Goal: Check status: Check status

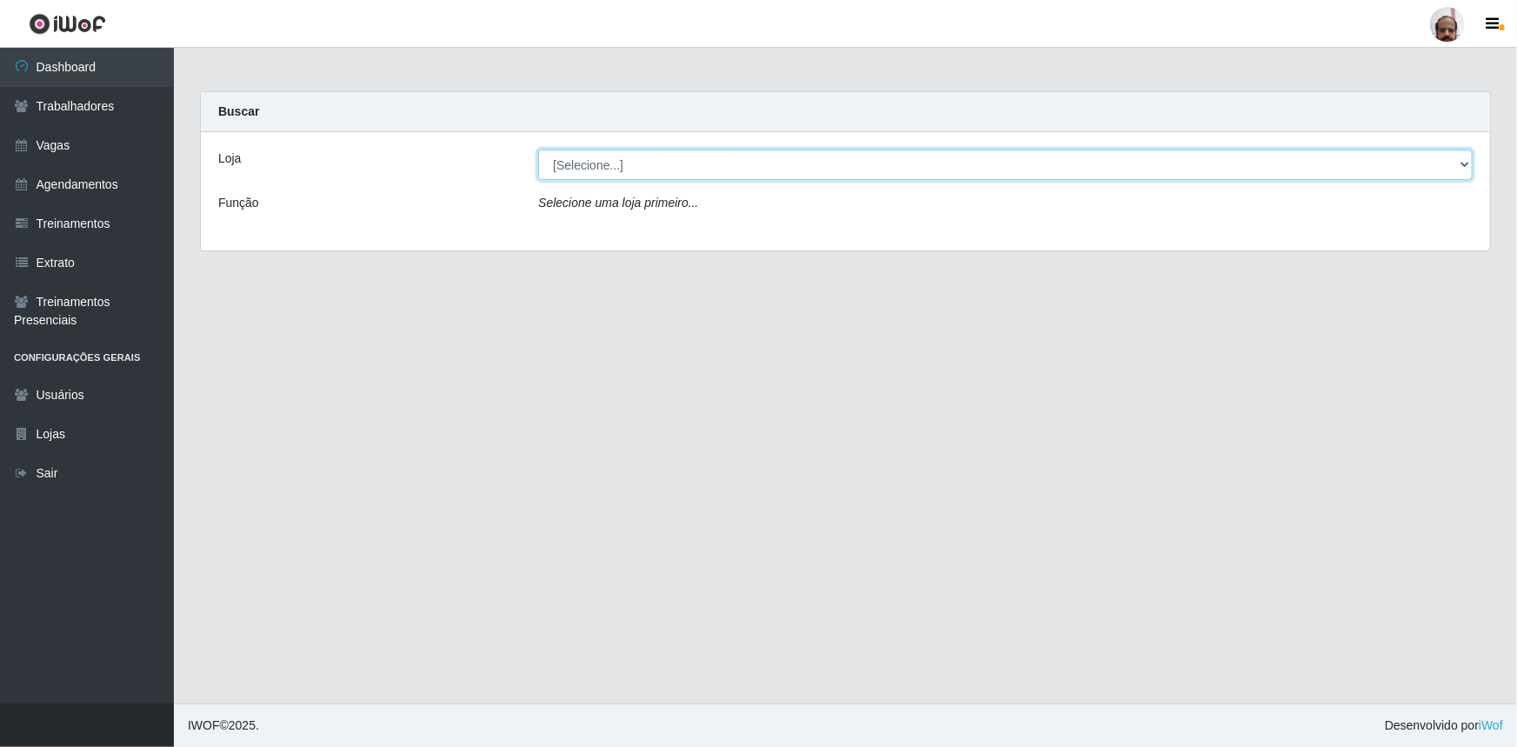
click at [1469, 158] on select "[Selecione...] Mar Vermelho - Loja 05" at bounding box center [1005, 165] width 935 height 30
select select "252"
click at [538, 150] on select "[Selecione...] Mar Vermelho - Loja 05" at bounding box center [1005, 165] width 935 height 30
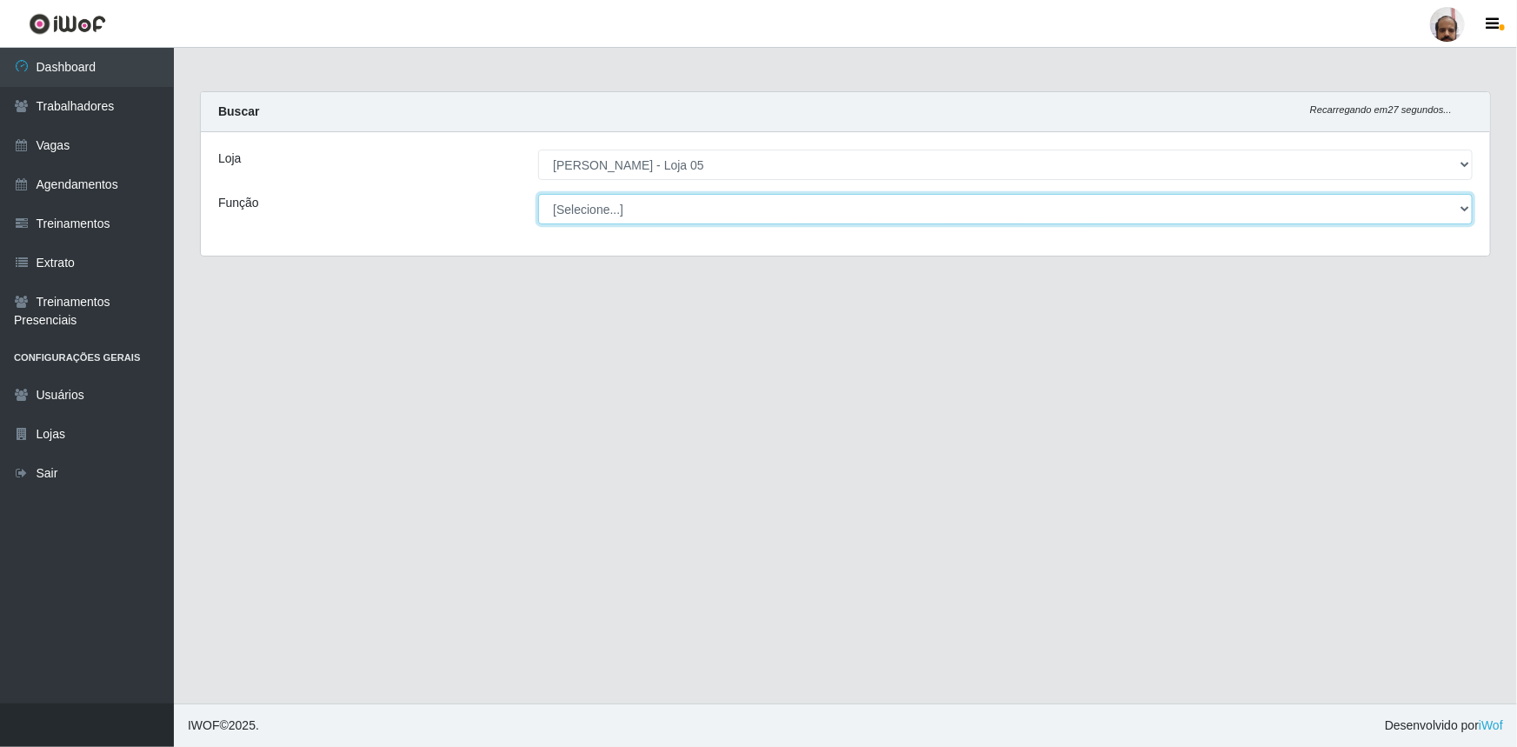
click at [1462, 210] on select "[Selecione...] ASG ASG + ASG ++ Auxiliar de Depósito Auxiliar de Depósito + Aux…" at bounding box center [1005, 209] width 935 height 30
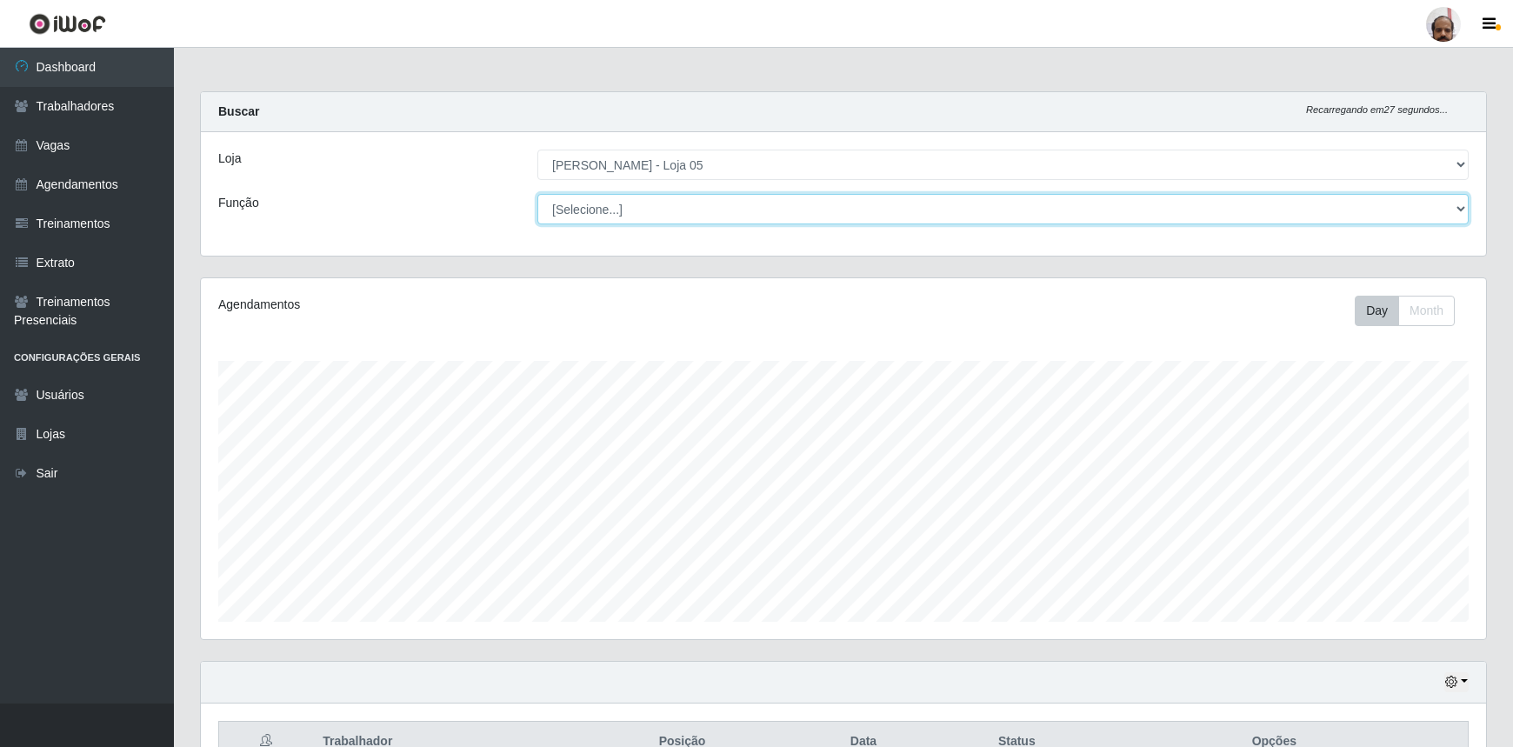
scroll to position [361, 1285]
click at [412, 296] on div "Agendamentos" at bounding box center [471, 305] width 506 height 18
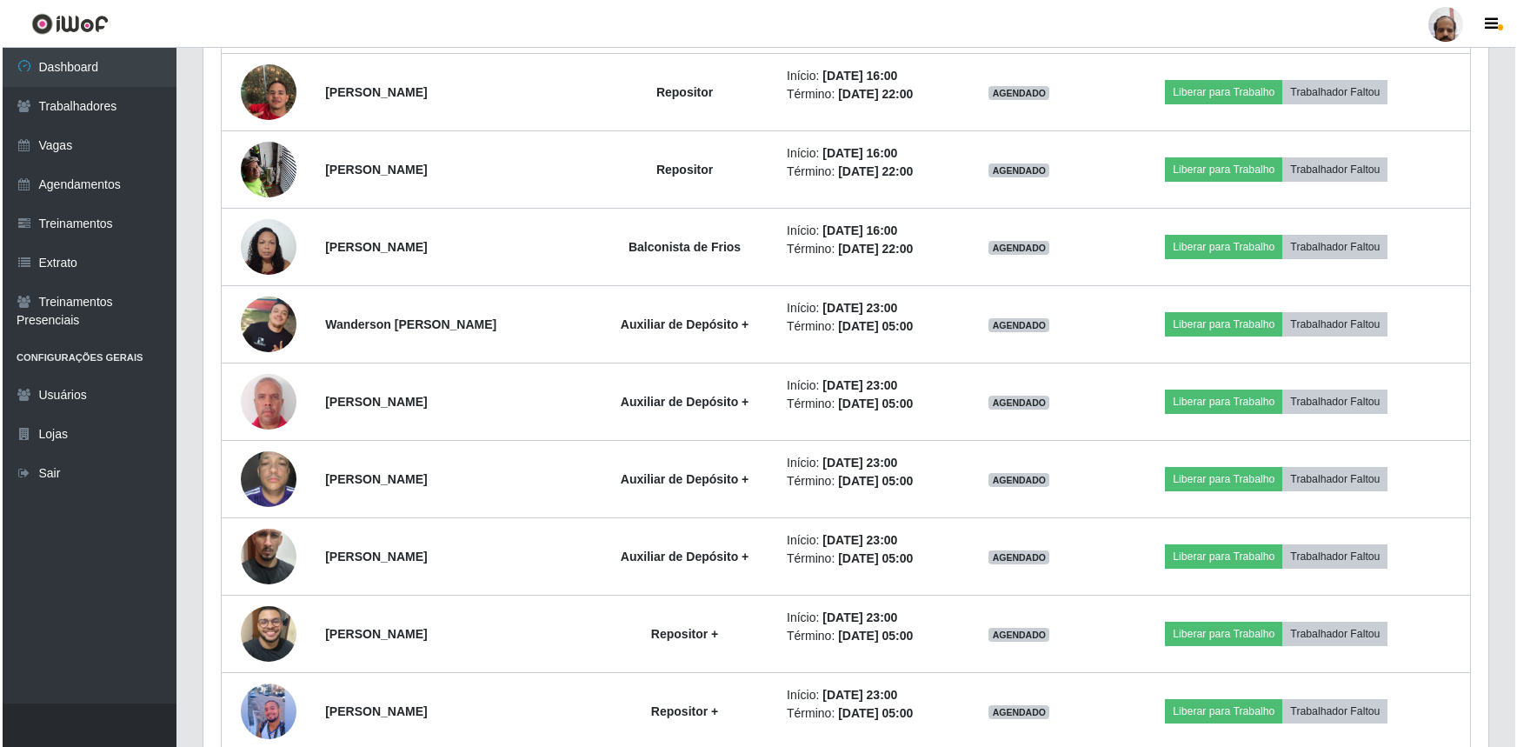
scroll to position [2562, 0]
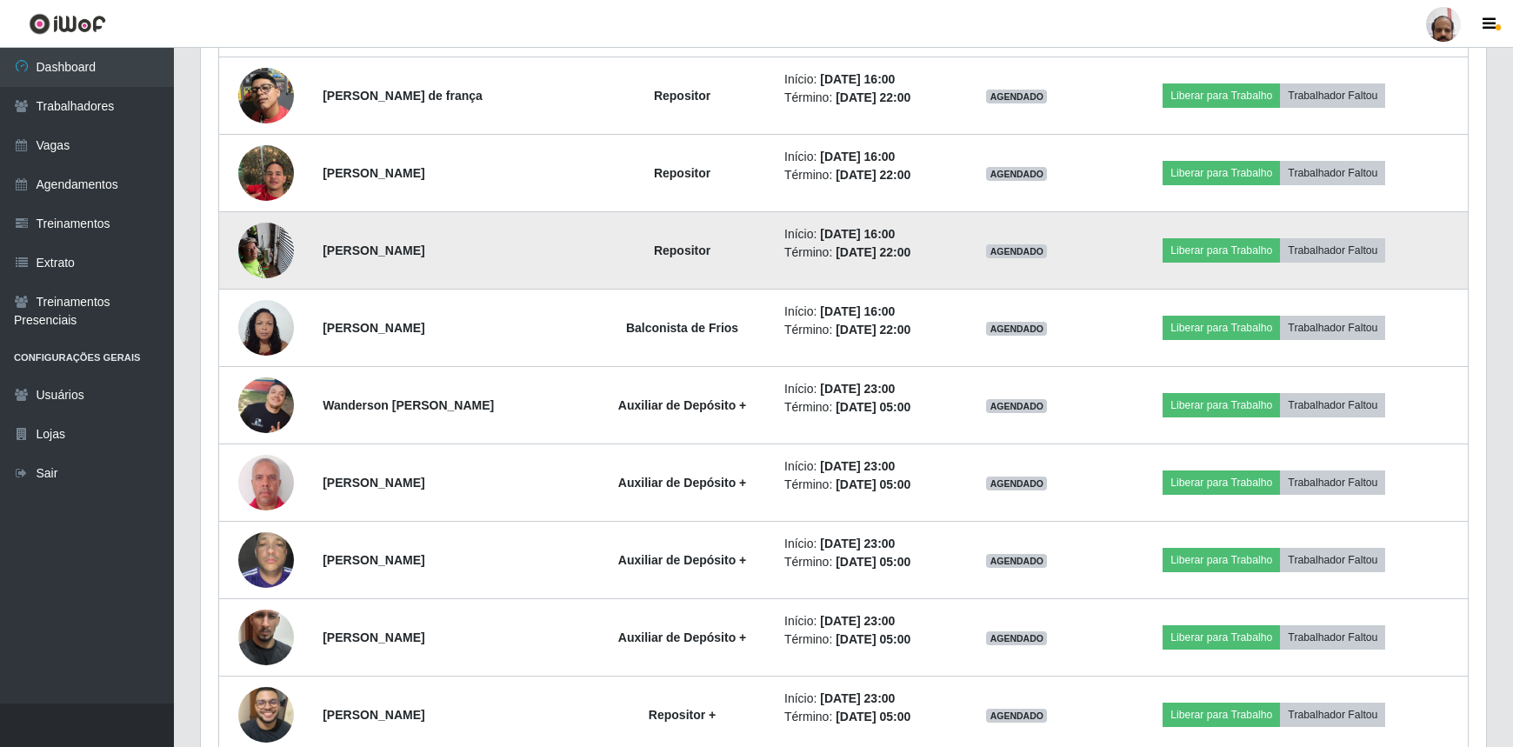
click at [277, 250] on img at bounding box center [266, 250] width 56 height 74
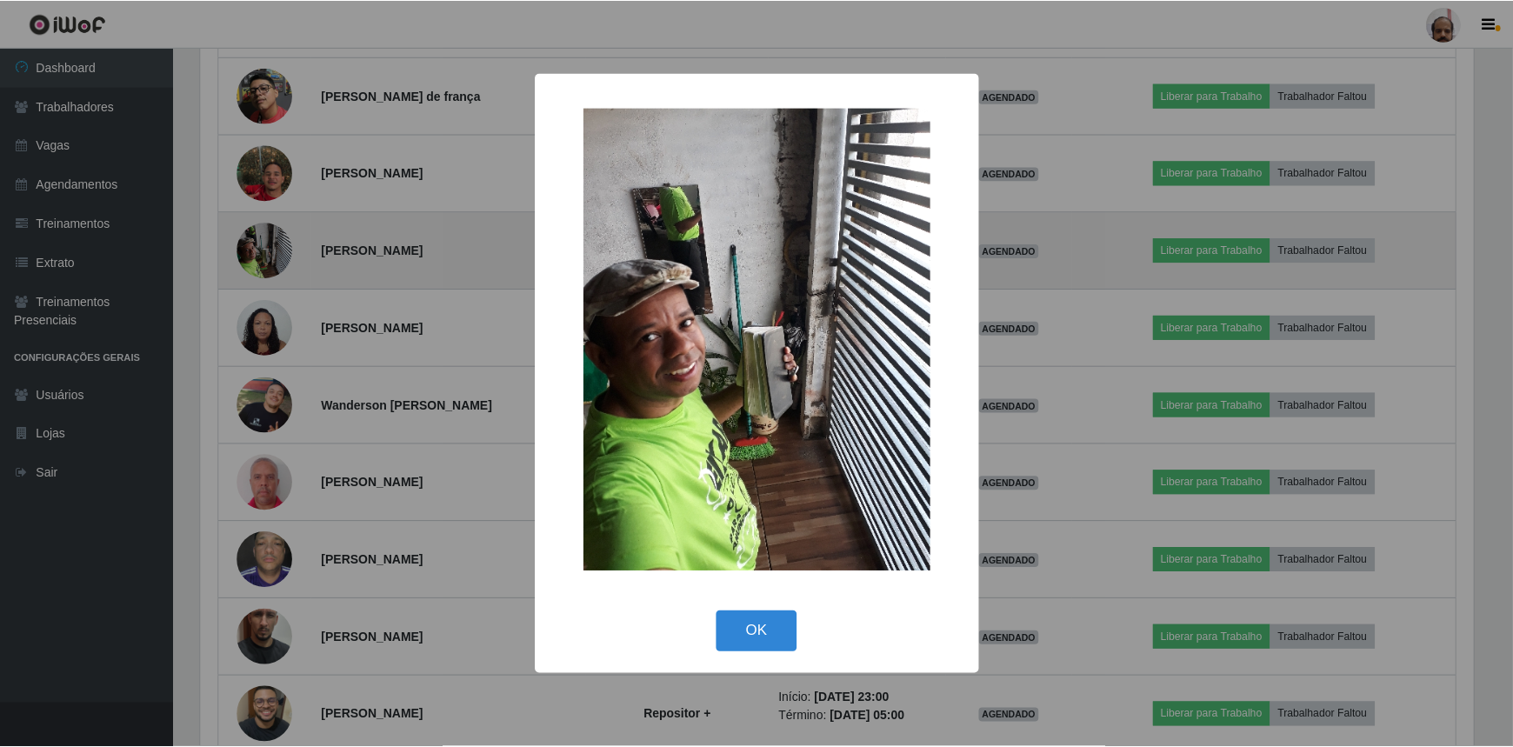
scroll to position [361, 1277]
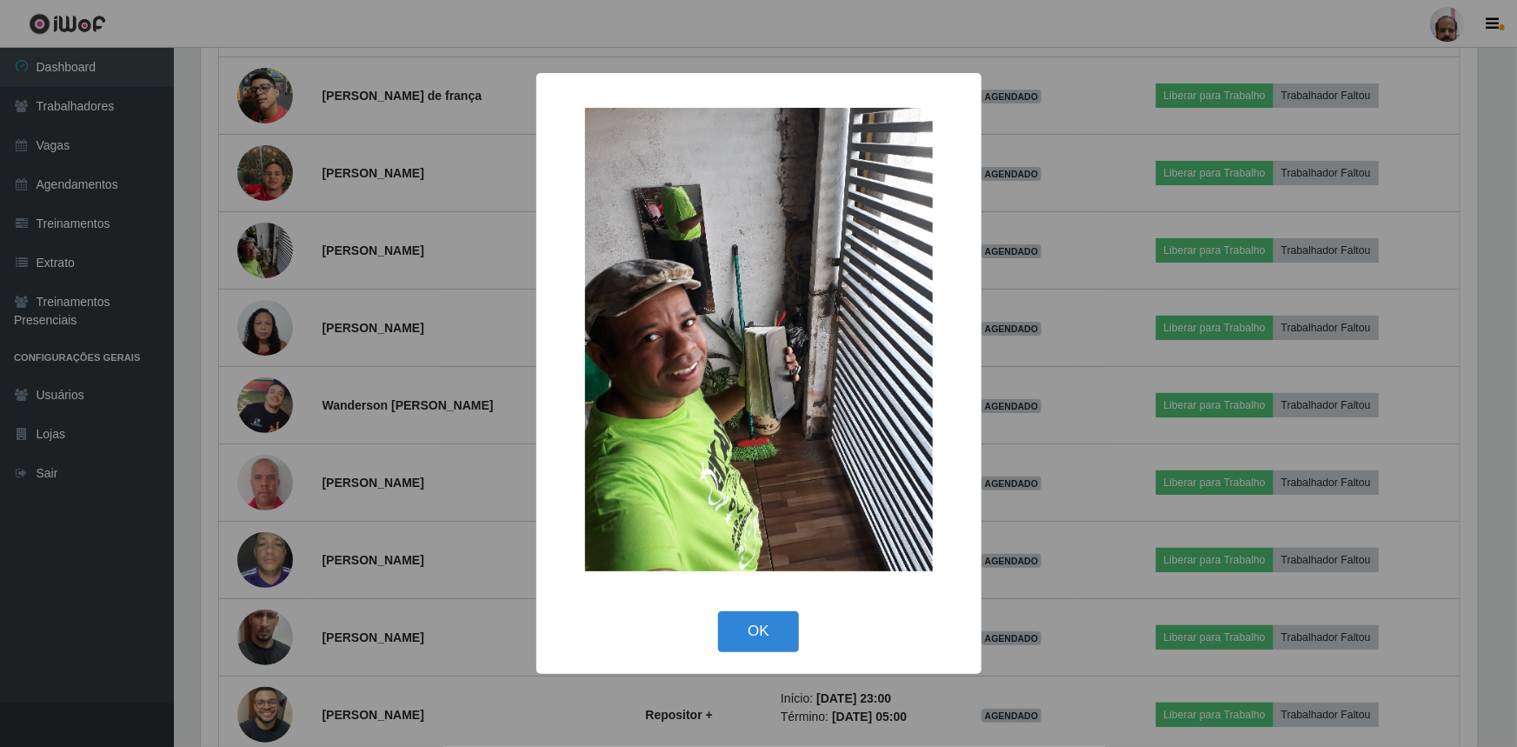
click at [278, 250] on div "× OK Cancel" at bounding box center [758, 373] width 1517 height 747
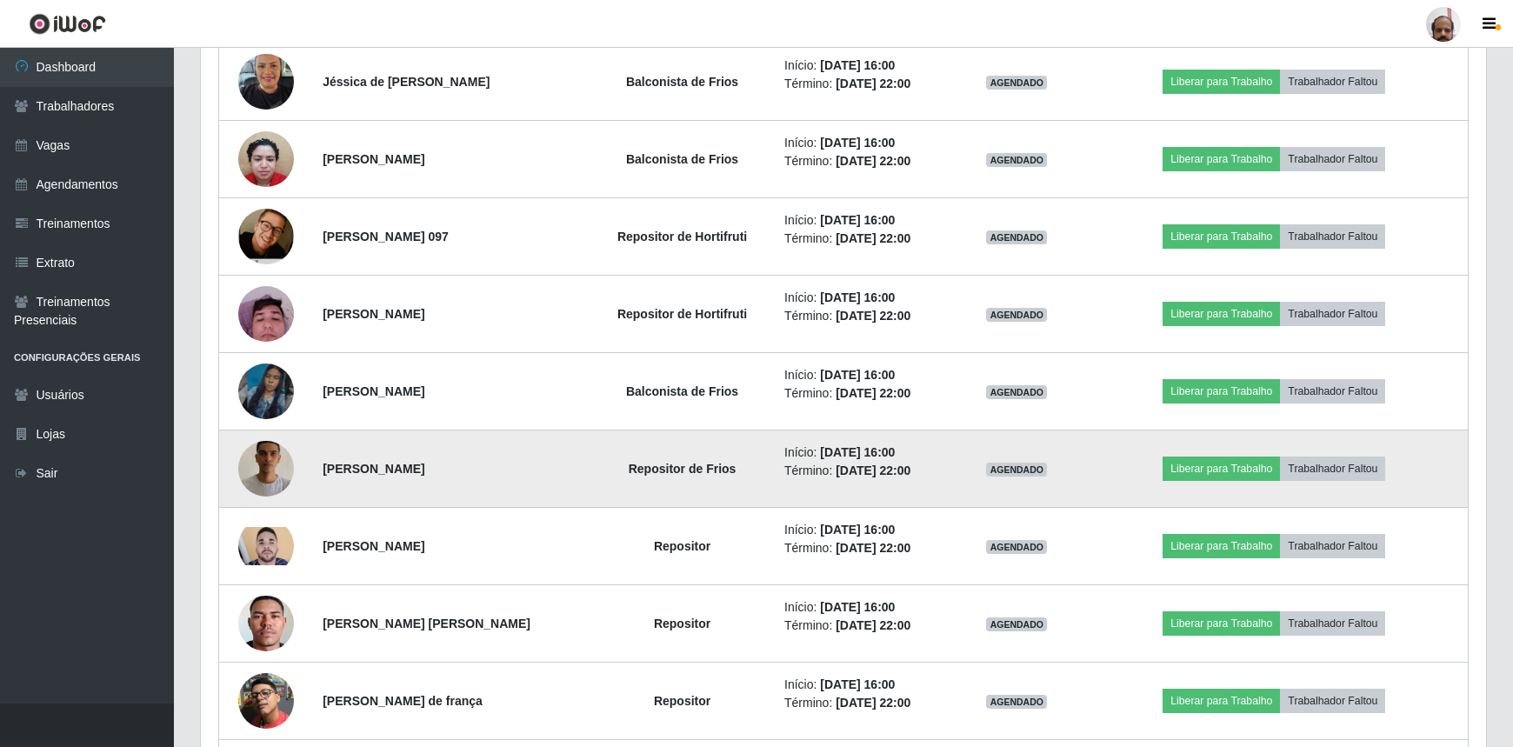
scroll to position [1930, 0]
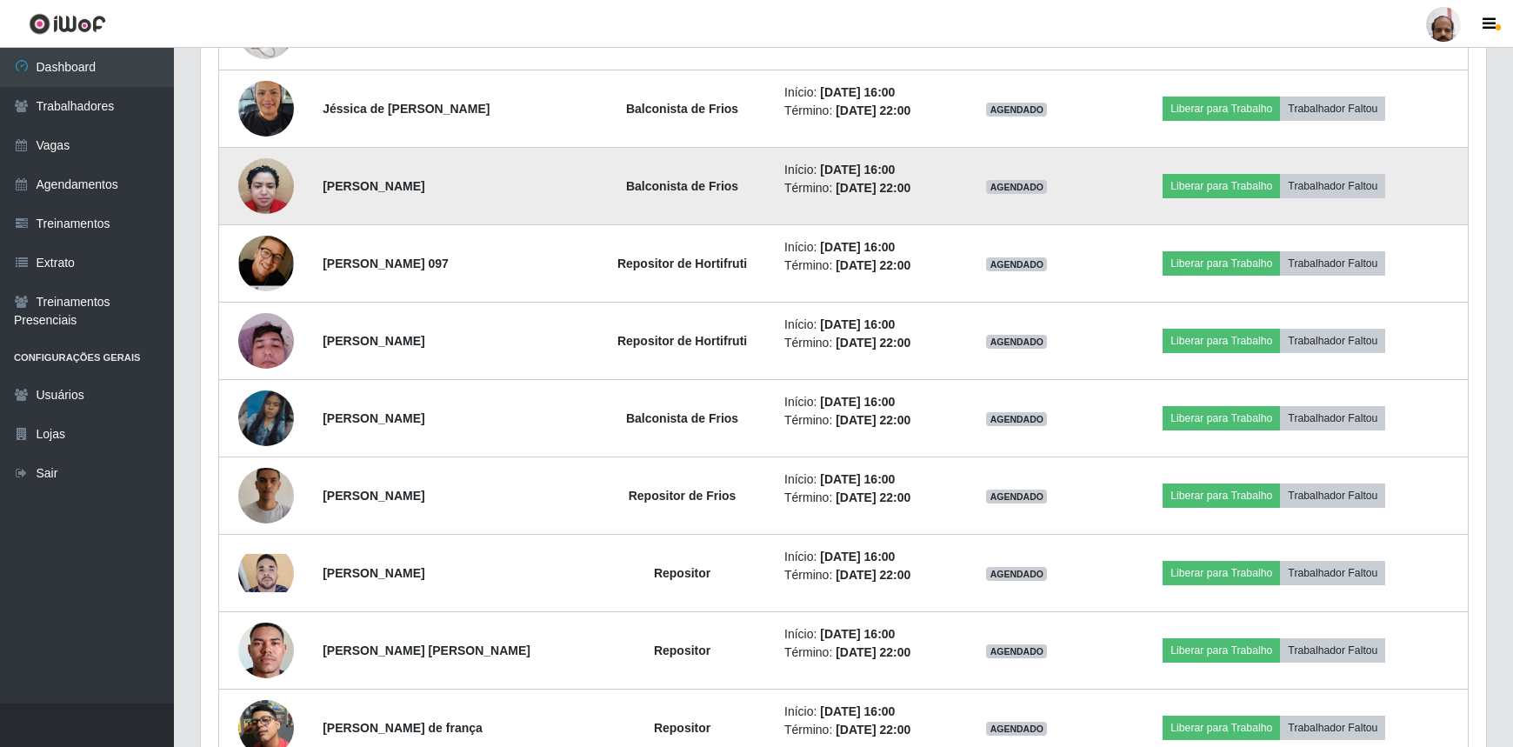
click at [284, 186] on img at bounding box center [266, 186] width 56 height 74
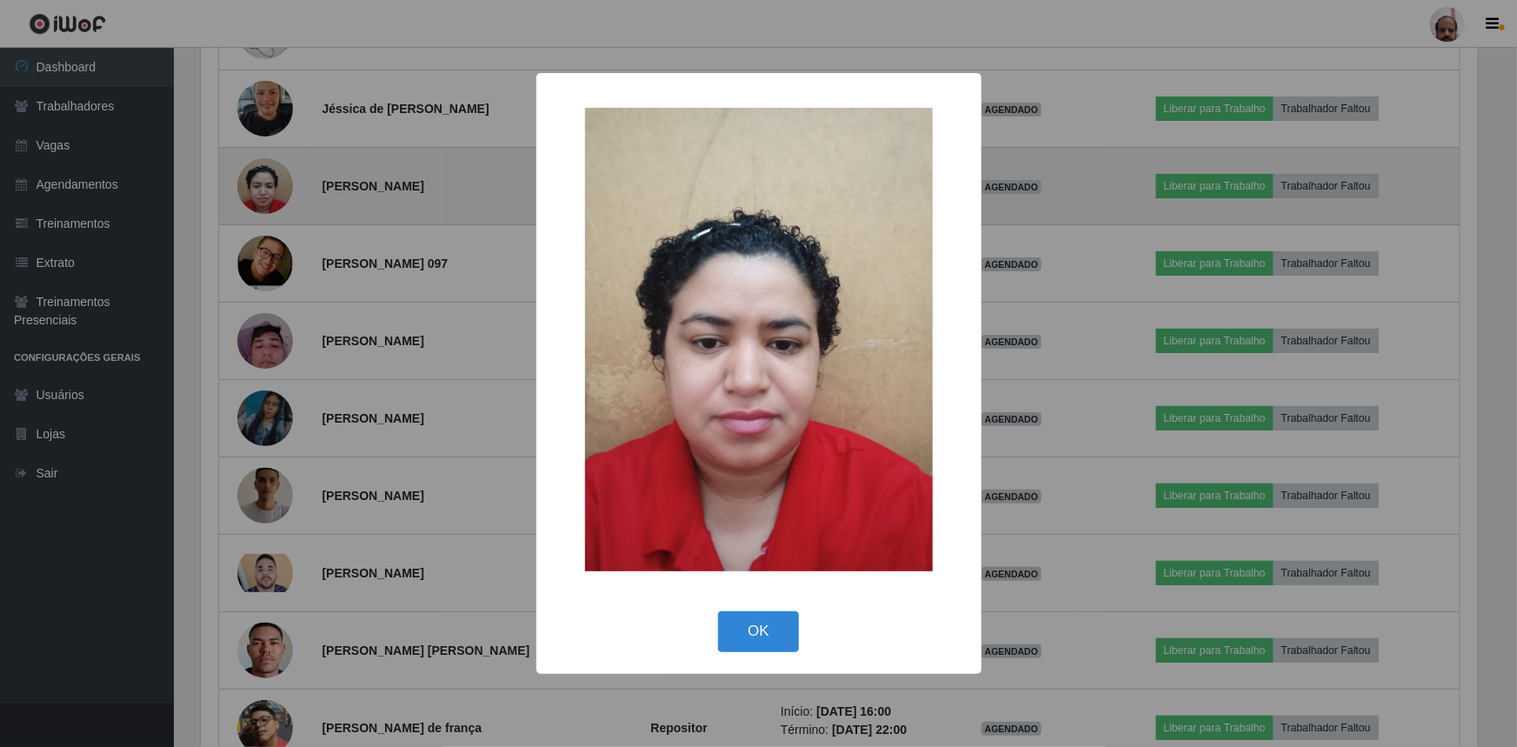
click at [284, 186] on div "× OK Cancel" at bounding box center [758, 373] width 1517 height 747
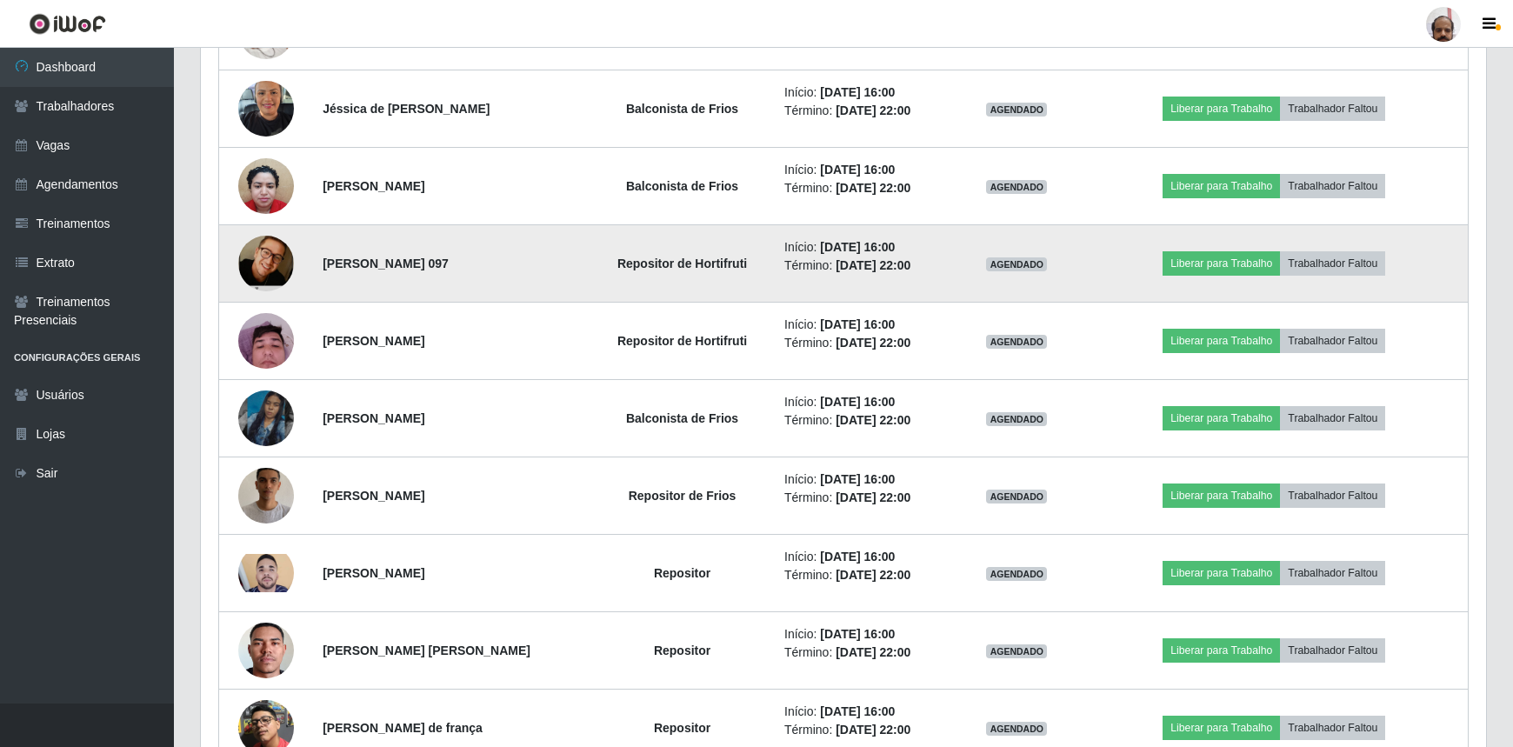
scroll to position [361, 1285]
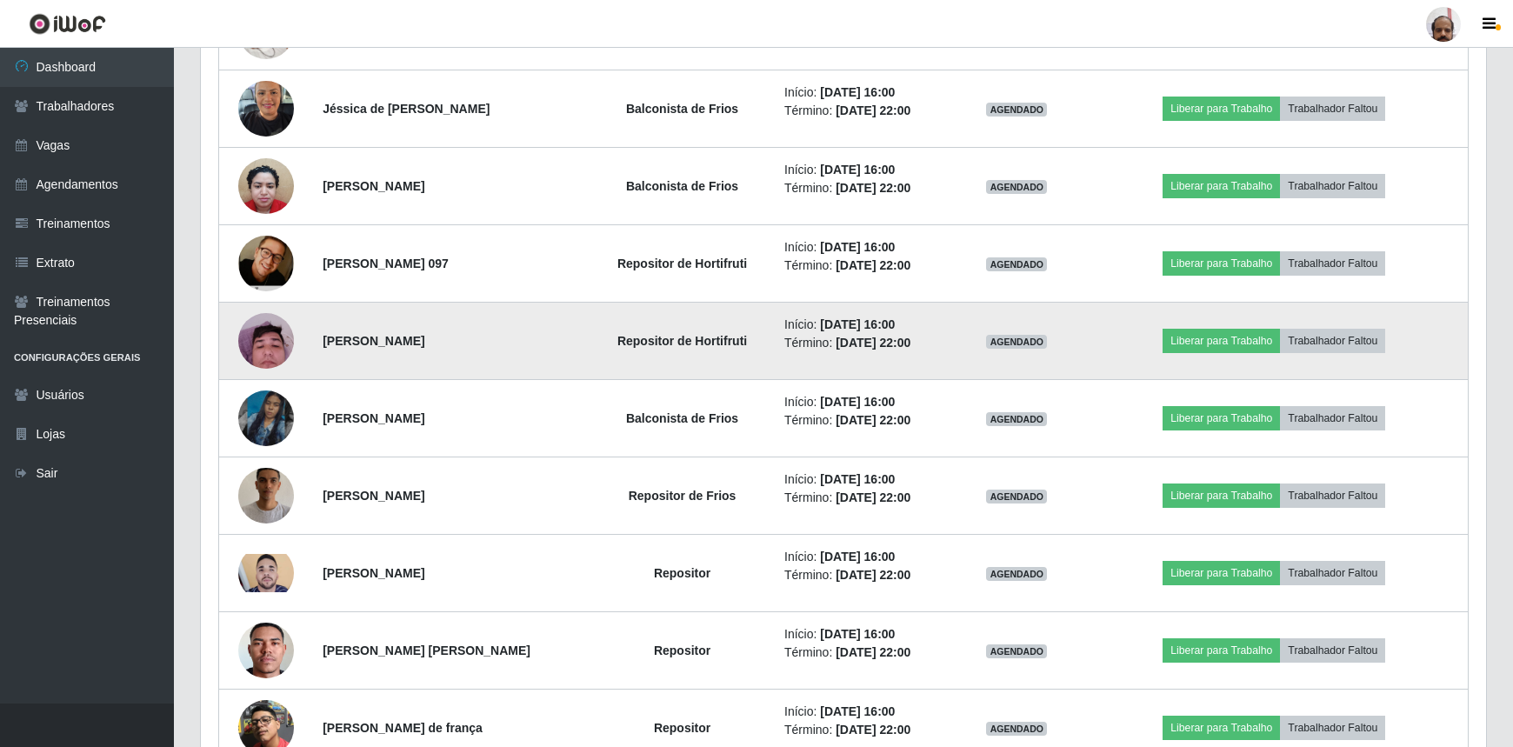
click at [270, 330] on img at bounding box center [266, 340] width 56 height 74
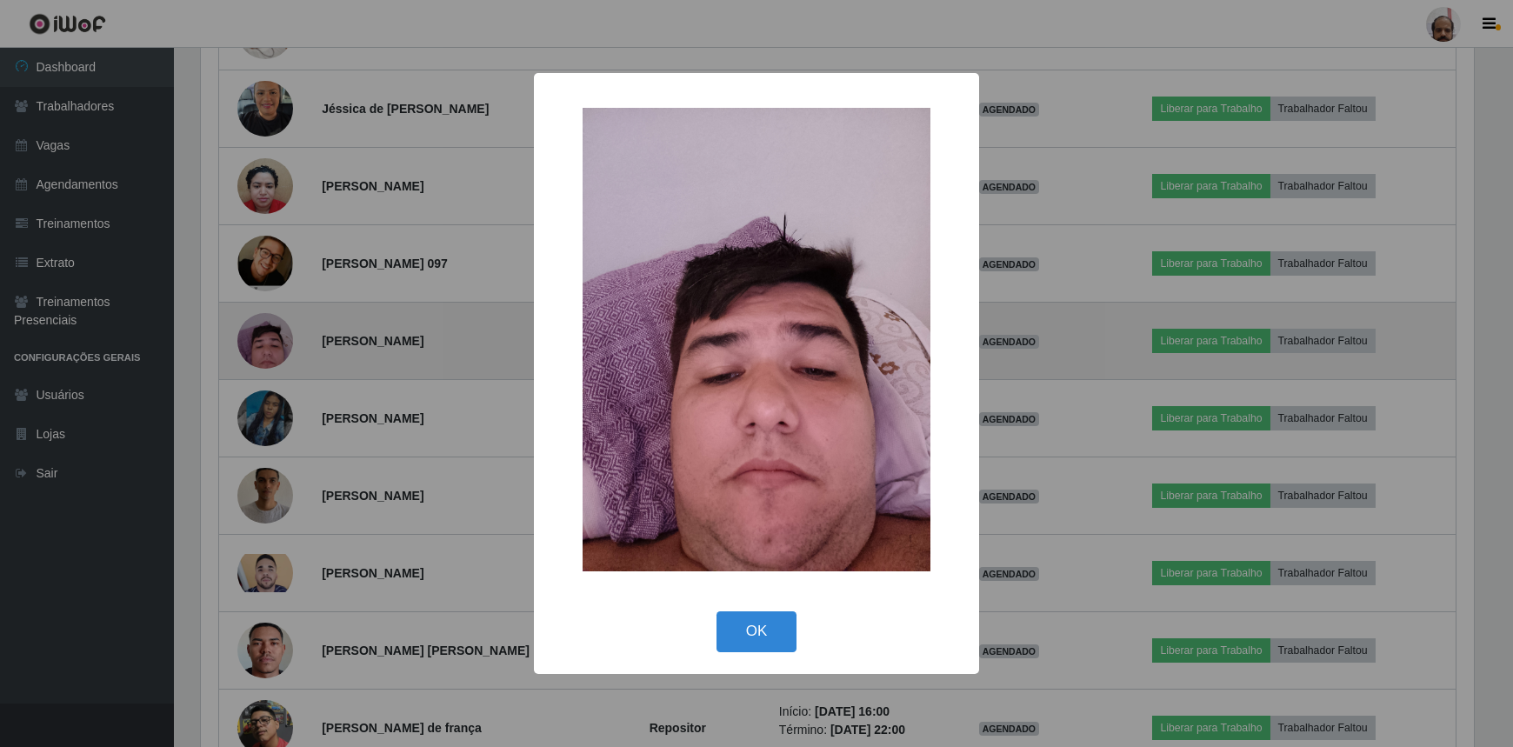
scroll to position [361, 1277]
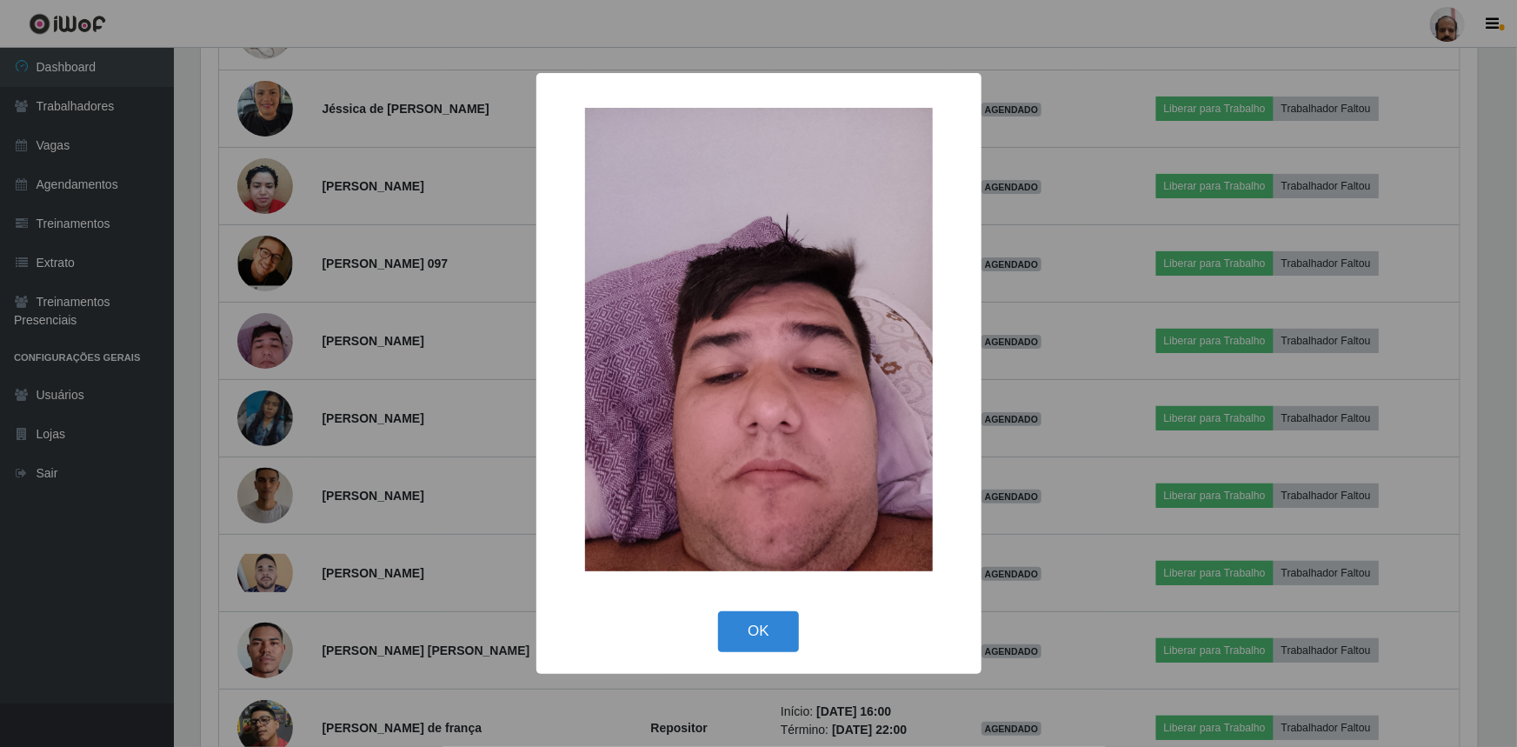
click at [270, 331] on div "× OK Cancel" at bounding box center [758, 373] width 1517 height 747
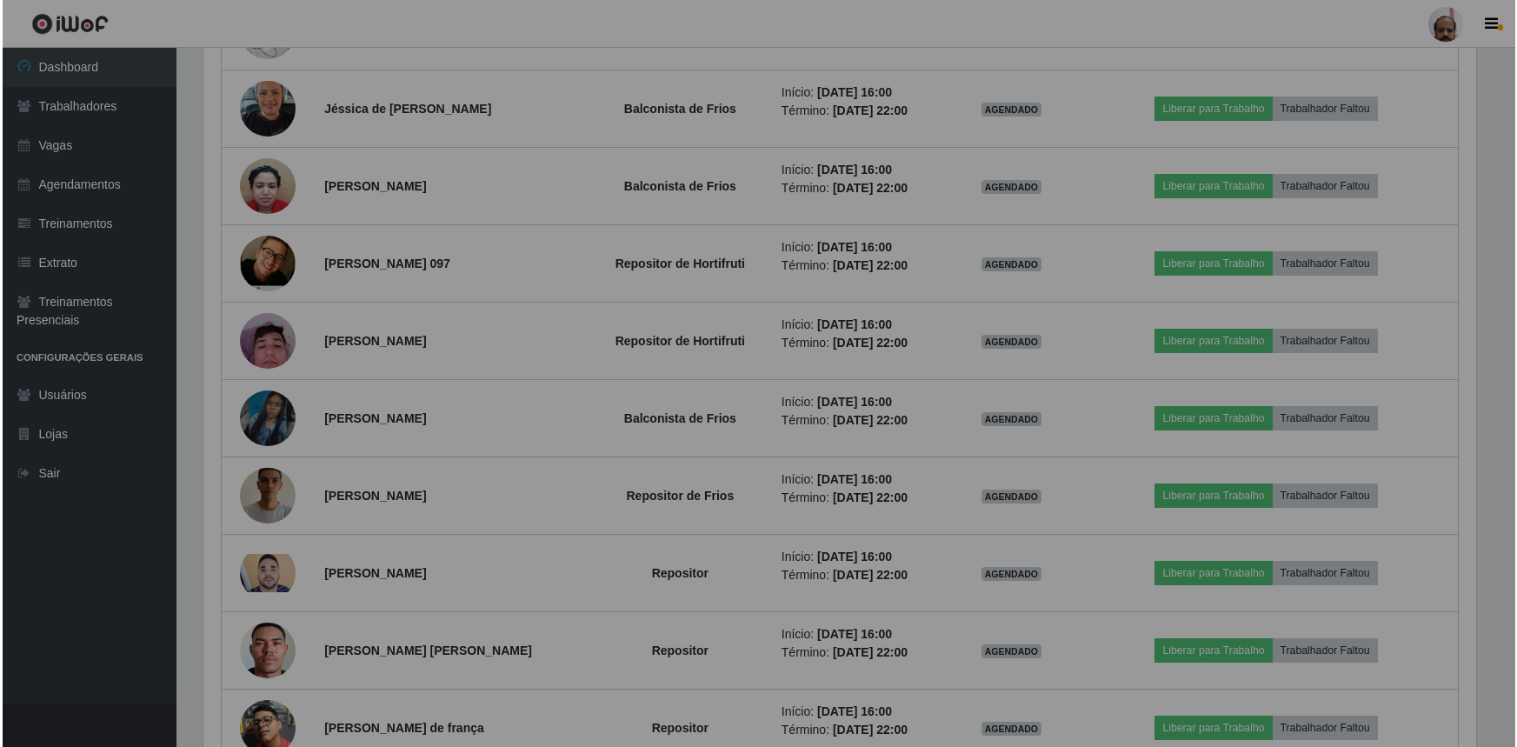
scroll to position [361, 1285]
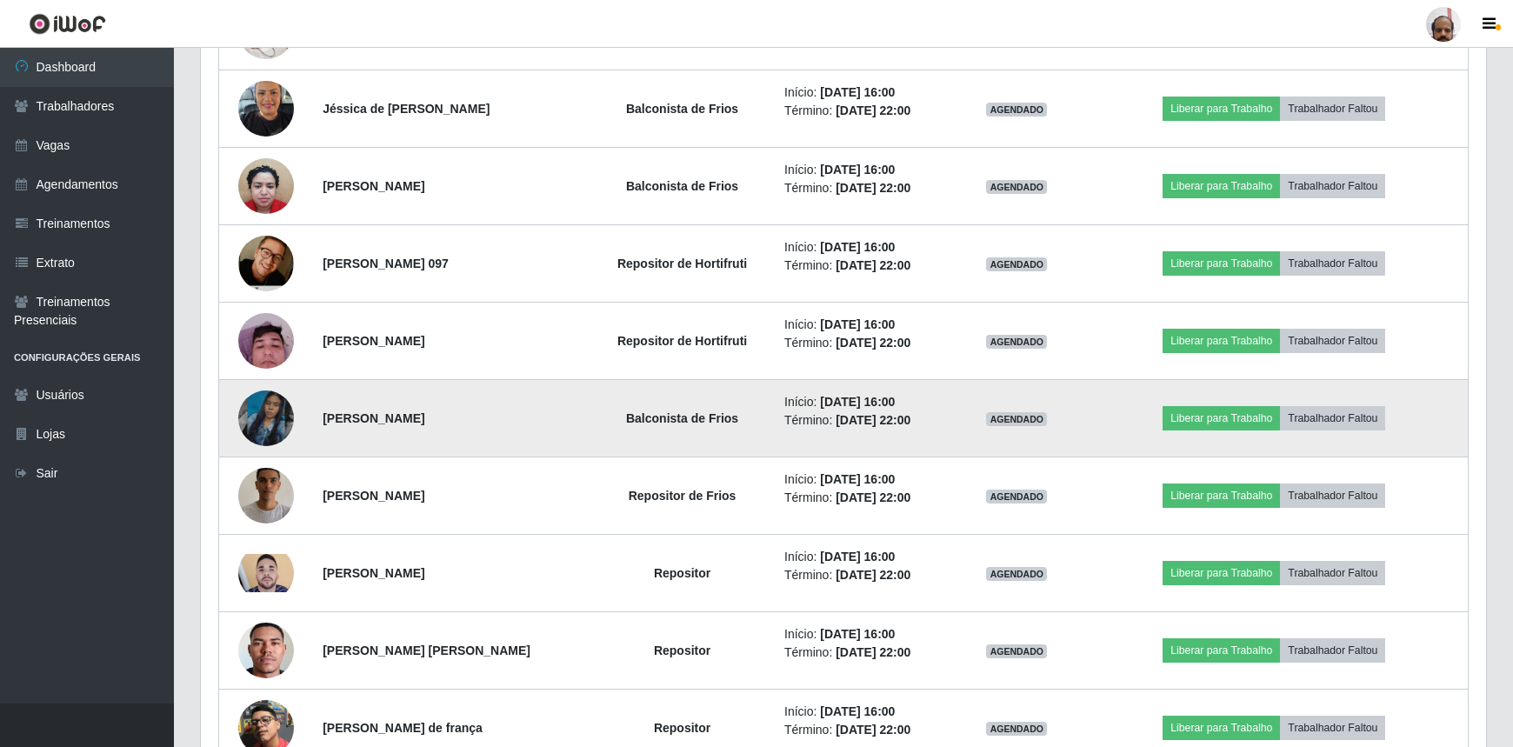
click at [284, 416] on img at bounding box center [266, 418] width 56 height 99
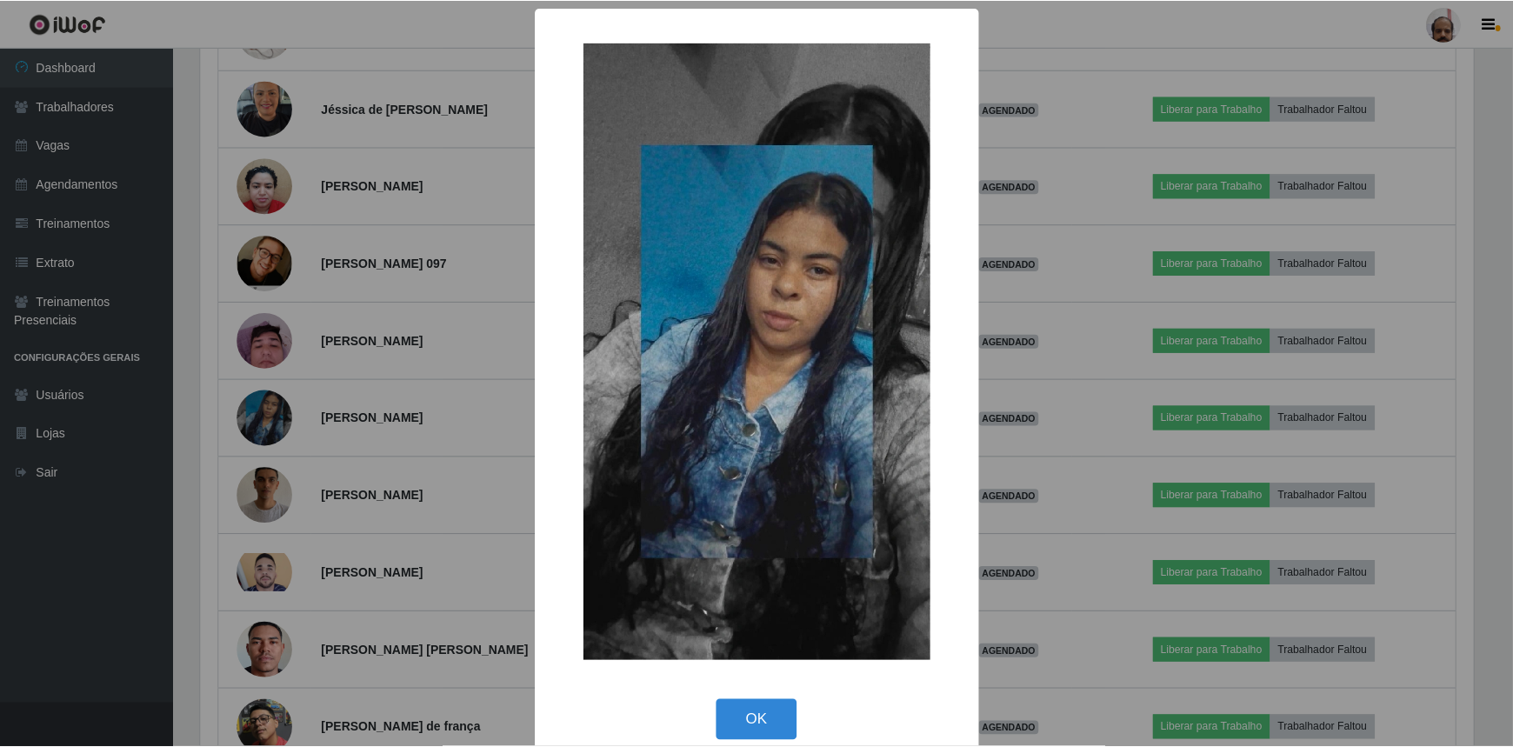
scroll to position [361, 1277]
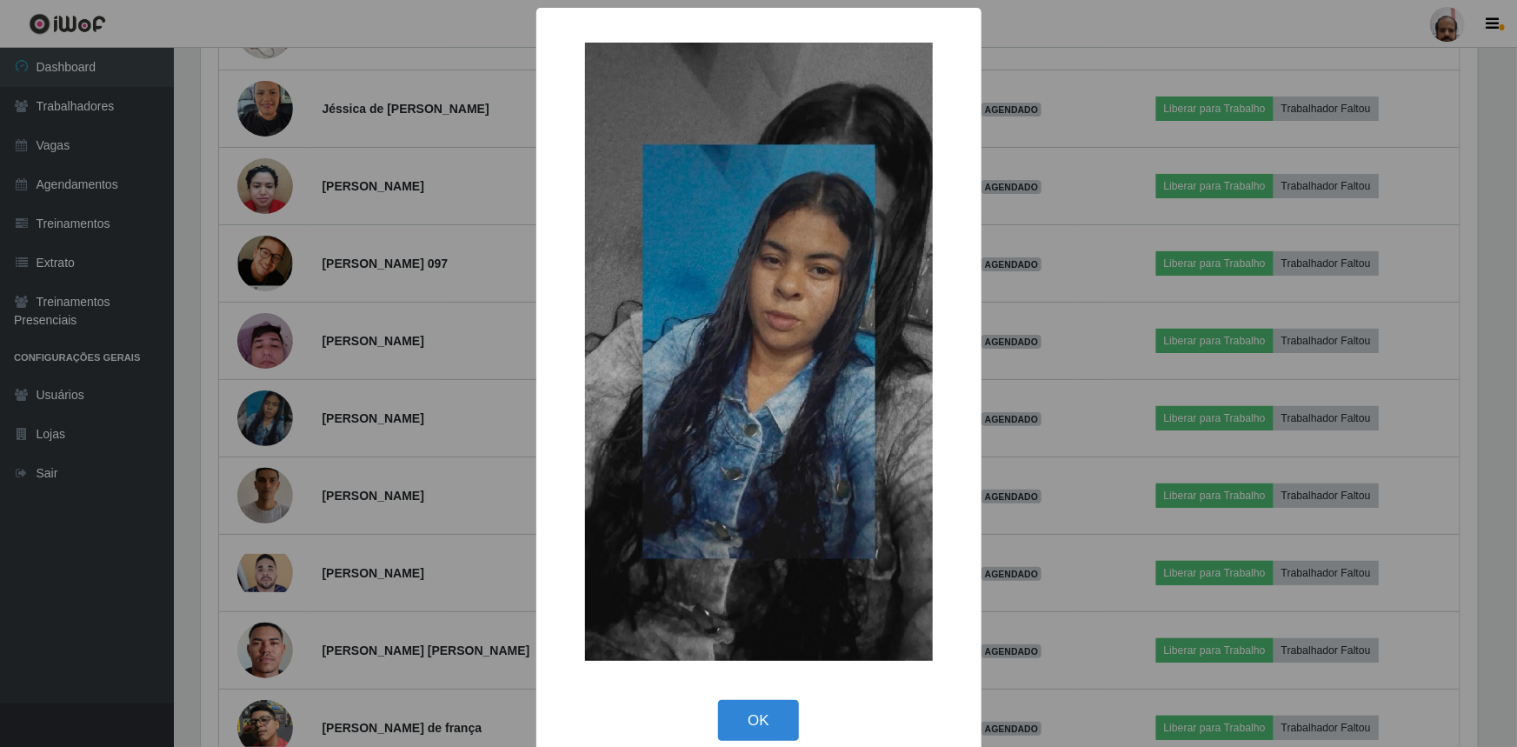
click at [280, 408] on div "× OK Cancel" at bounding box center [758, 373] width 1517 height 747
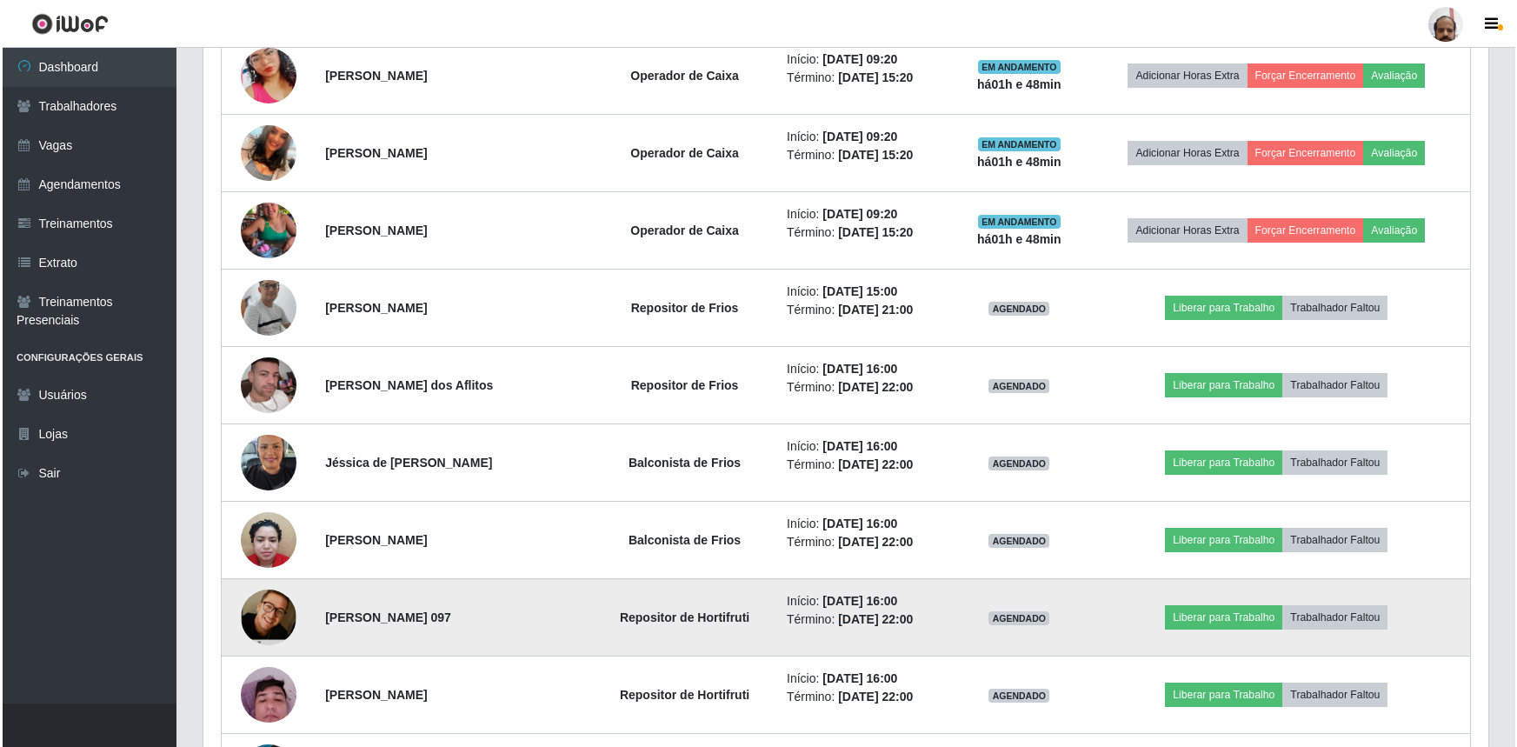
scroll to position [1535, 0]
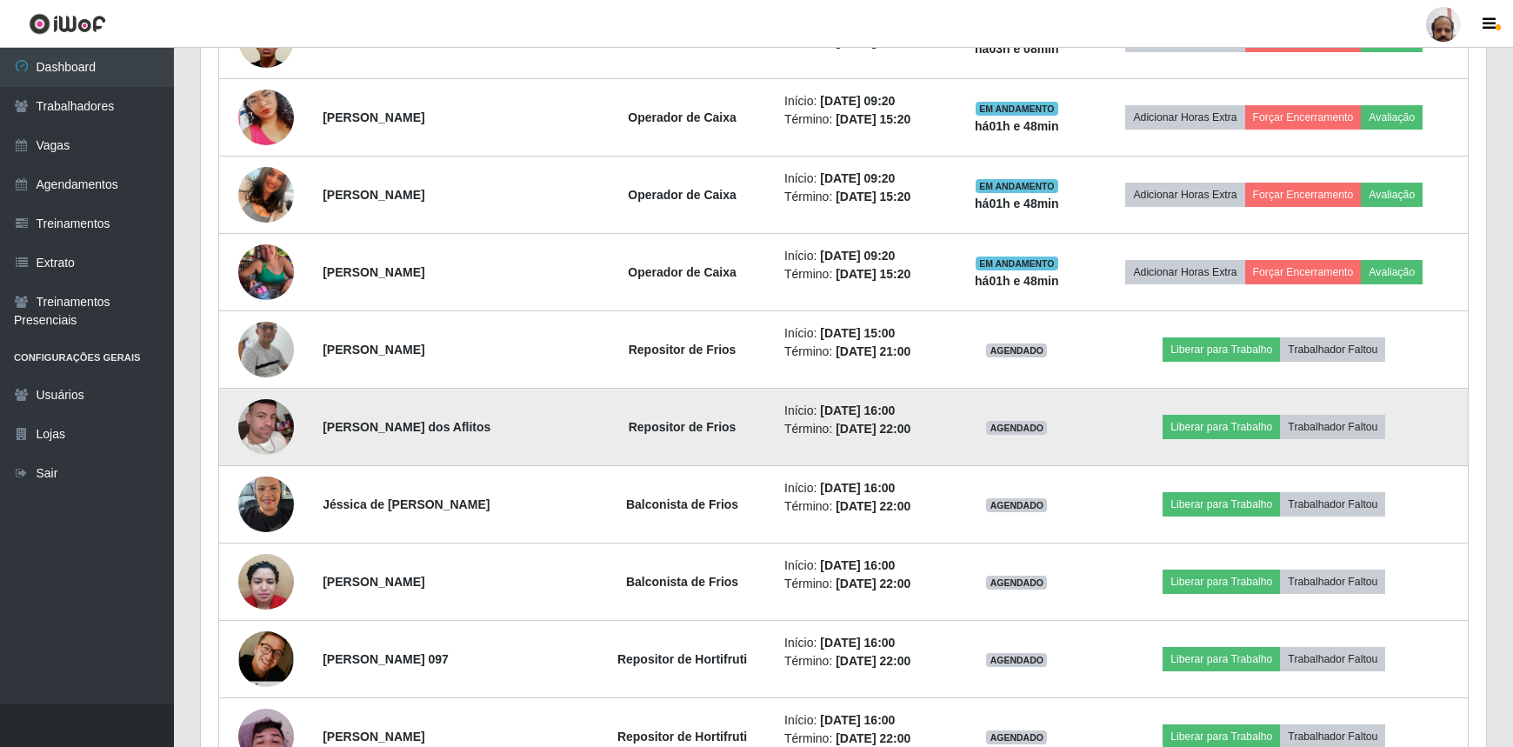
click at [267, 423] on img at bounding box center [266, 426] width 56 height 99
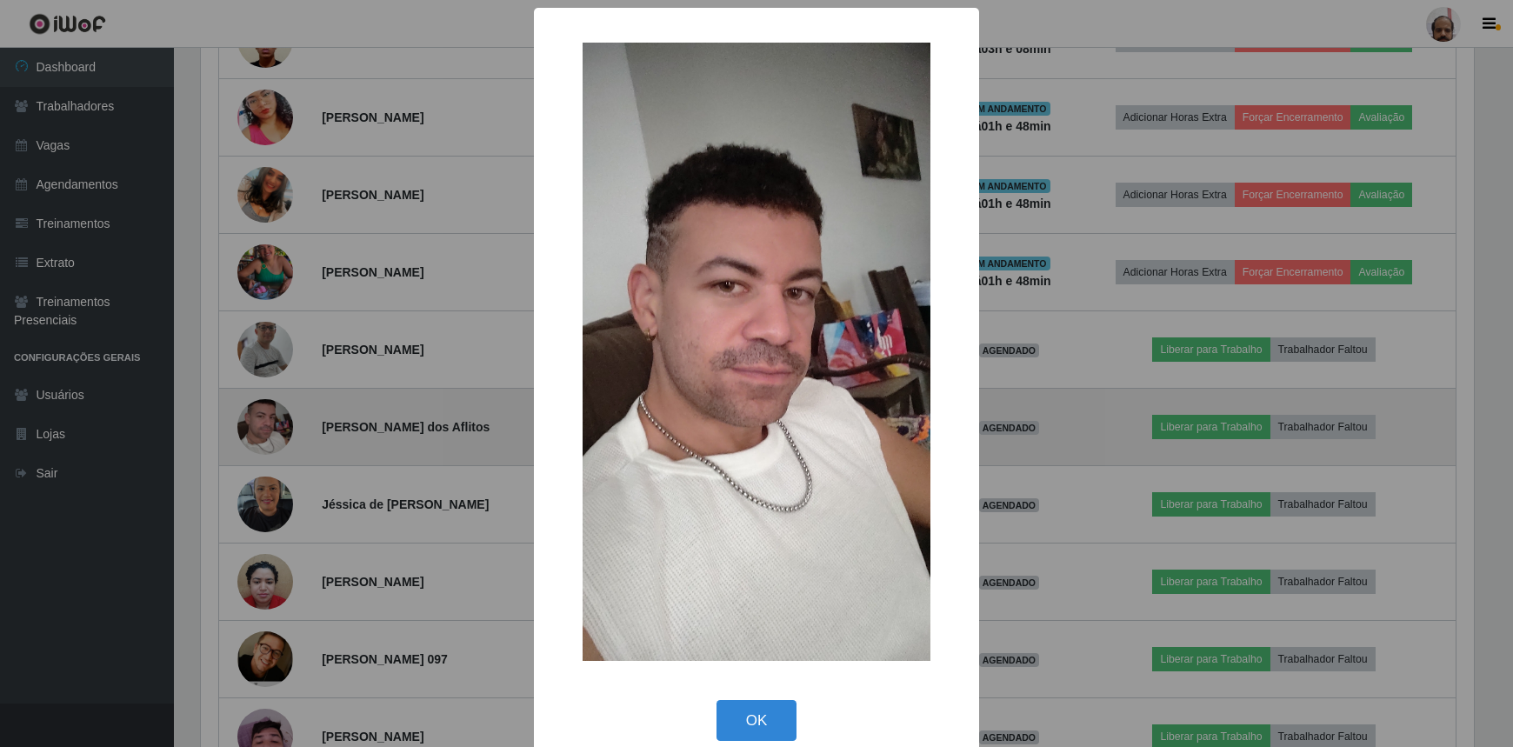
scroll to position [361, 1277]
click at [267, 423] on div "× OK Cancel" at bounding box center [758, 373] width 1517 height 747
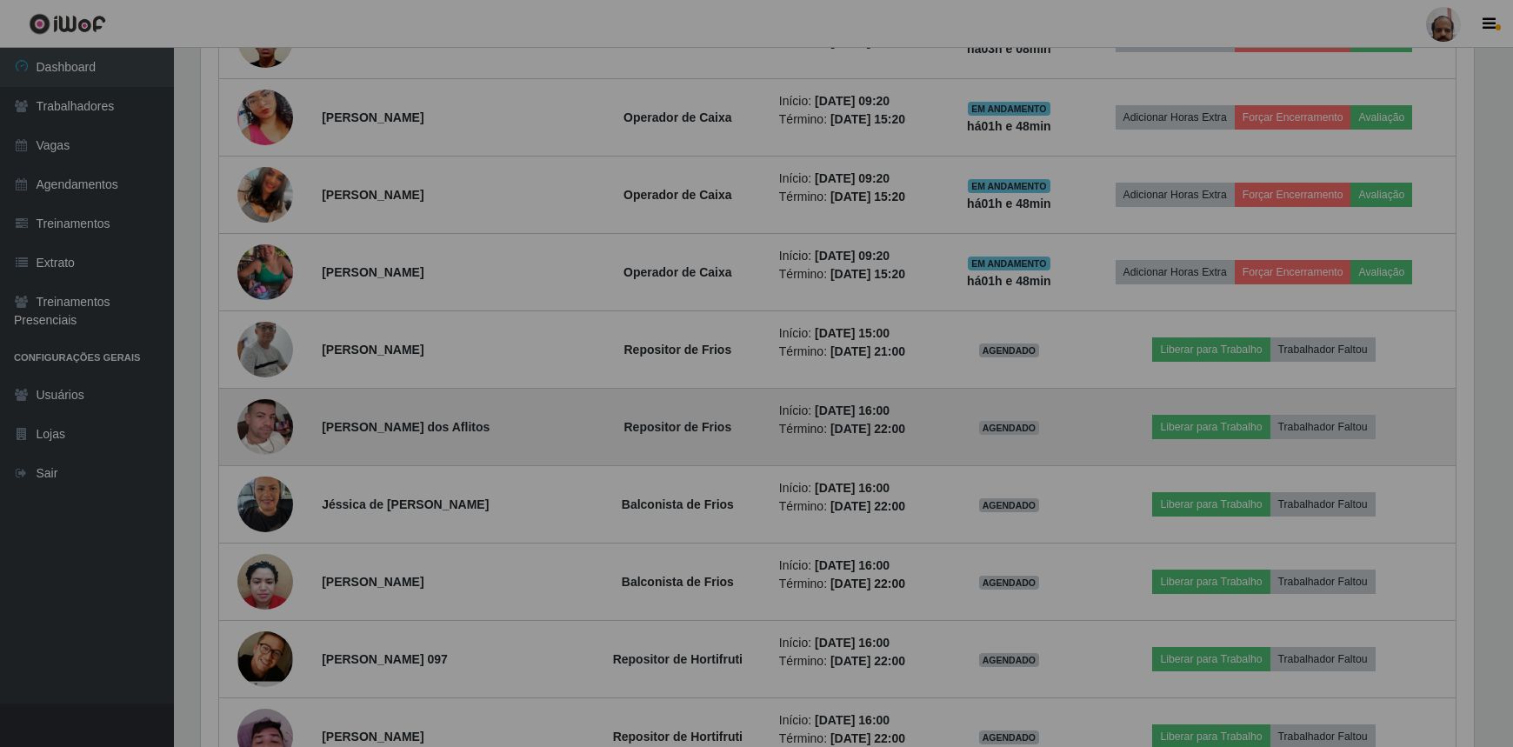
scroll to position [361, 1285]
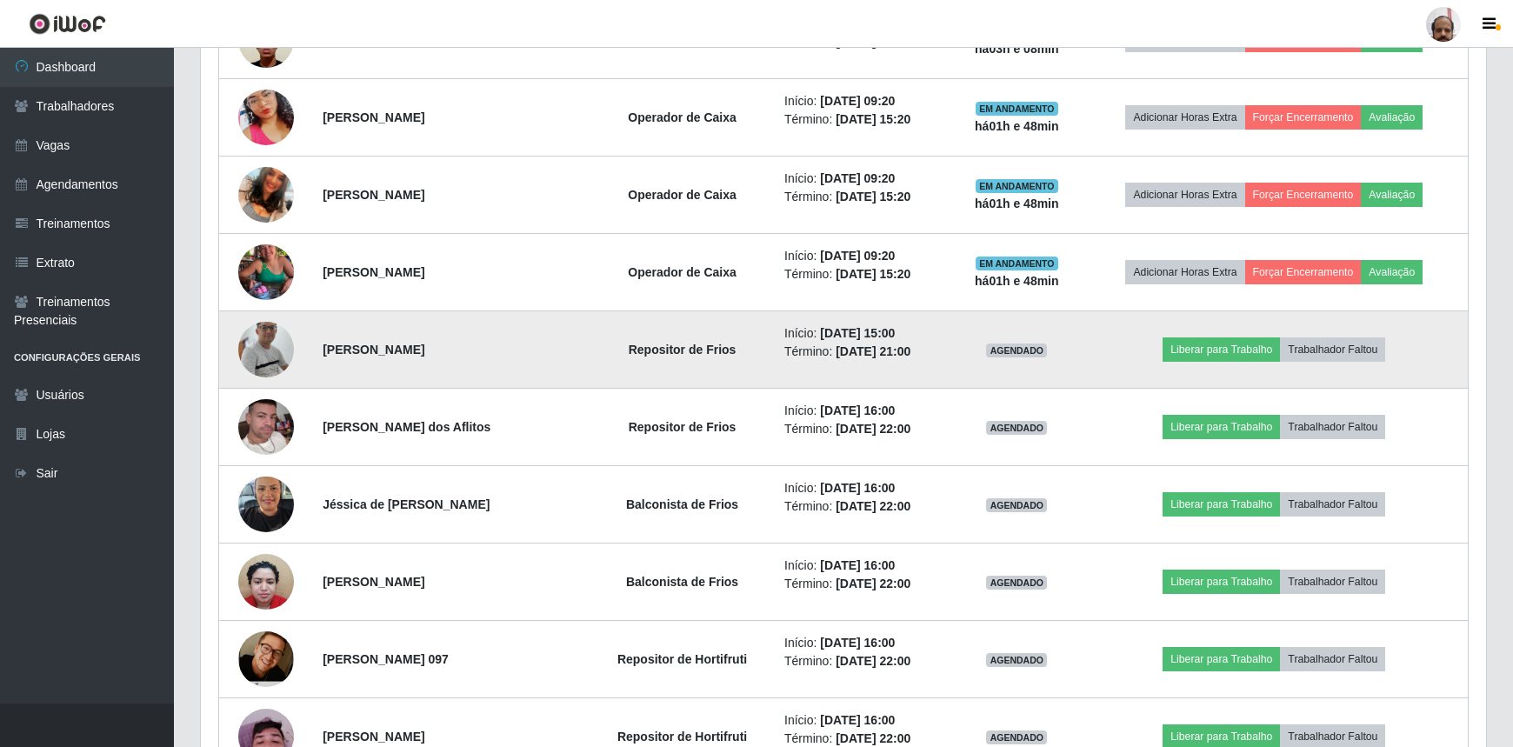
click at [270, 353] on img at bounding box center [266, 349] width 56 height 127
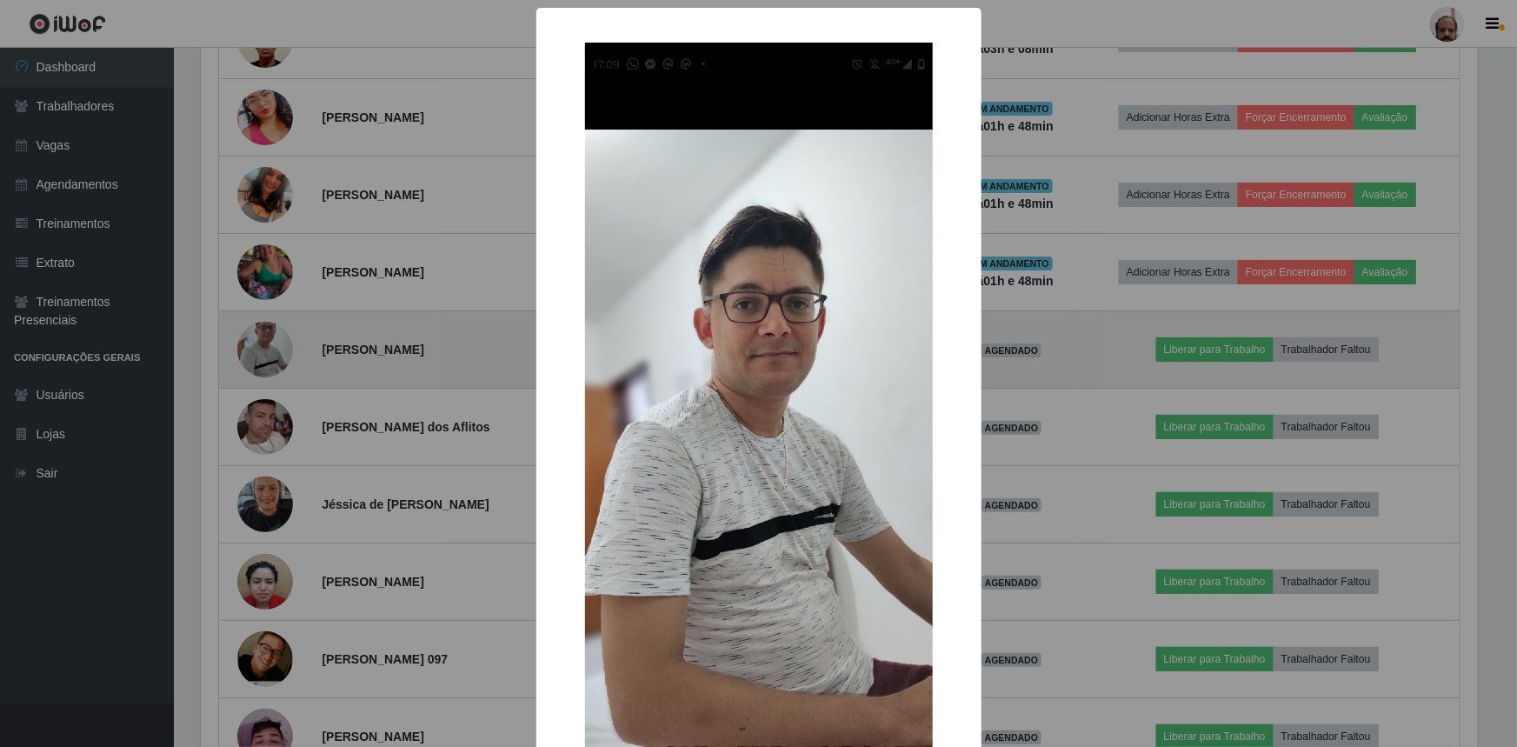
click at [270, 353] on div "× OK Cancel" at bounding box center [758, 373] width 1517 height 747
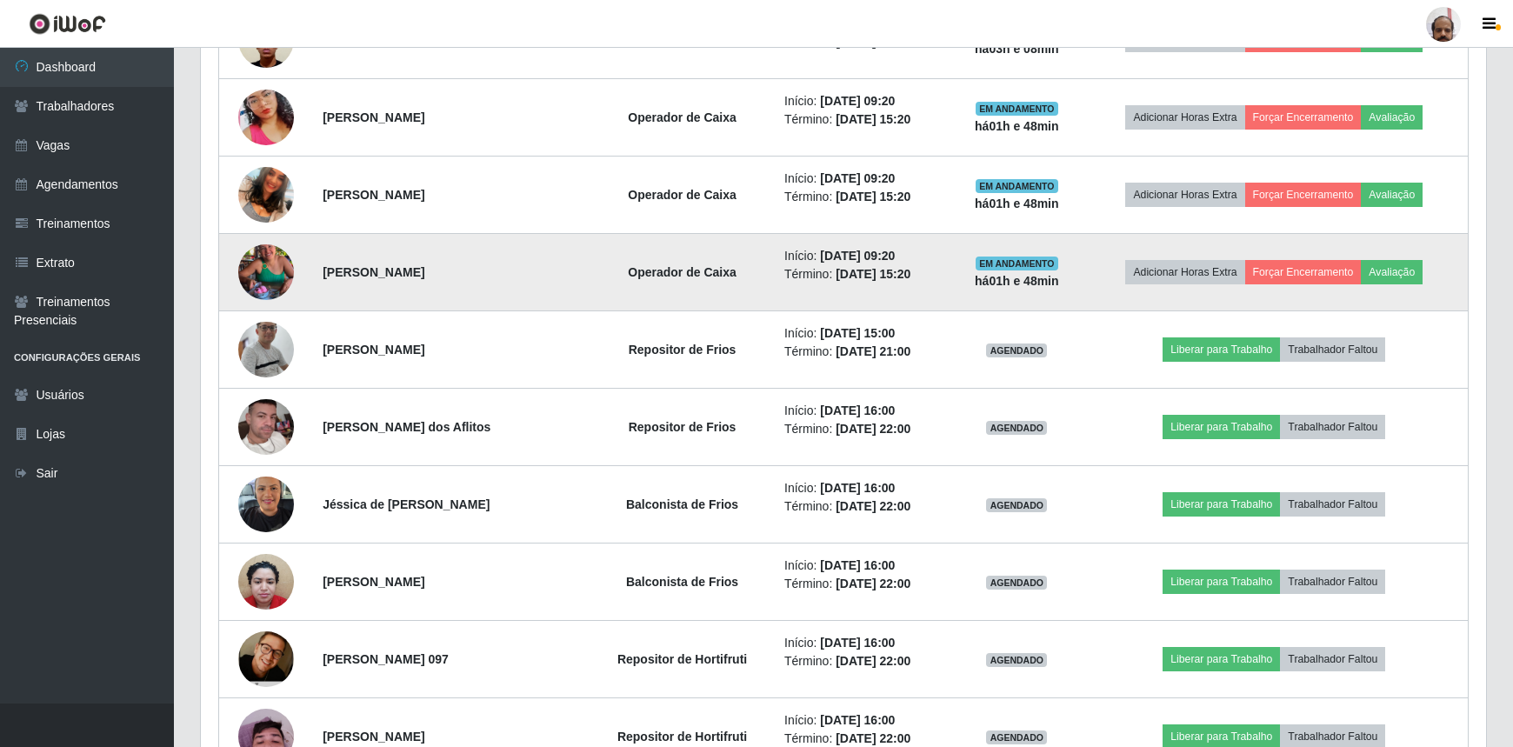
click at [269, 276] on img at bounding box center [266, 272] width 56 height 99
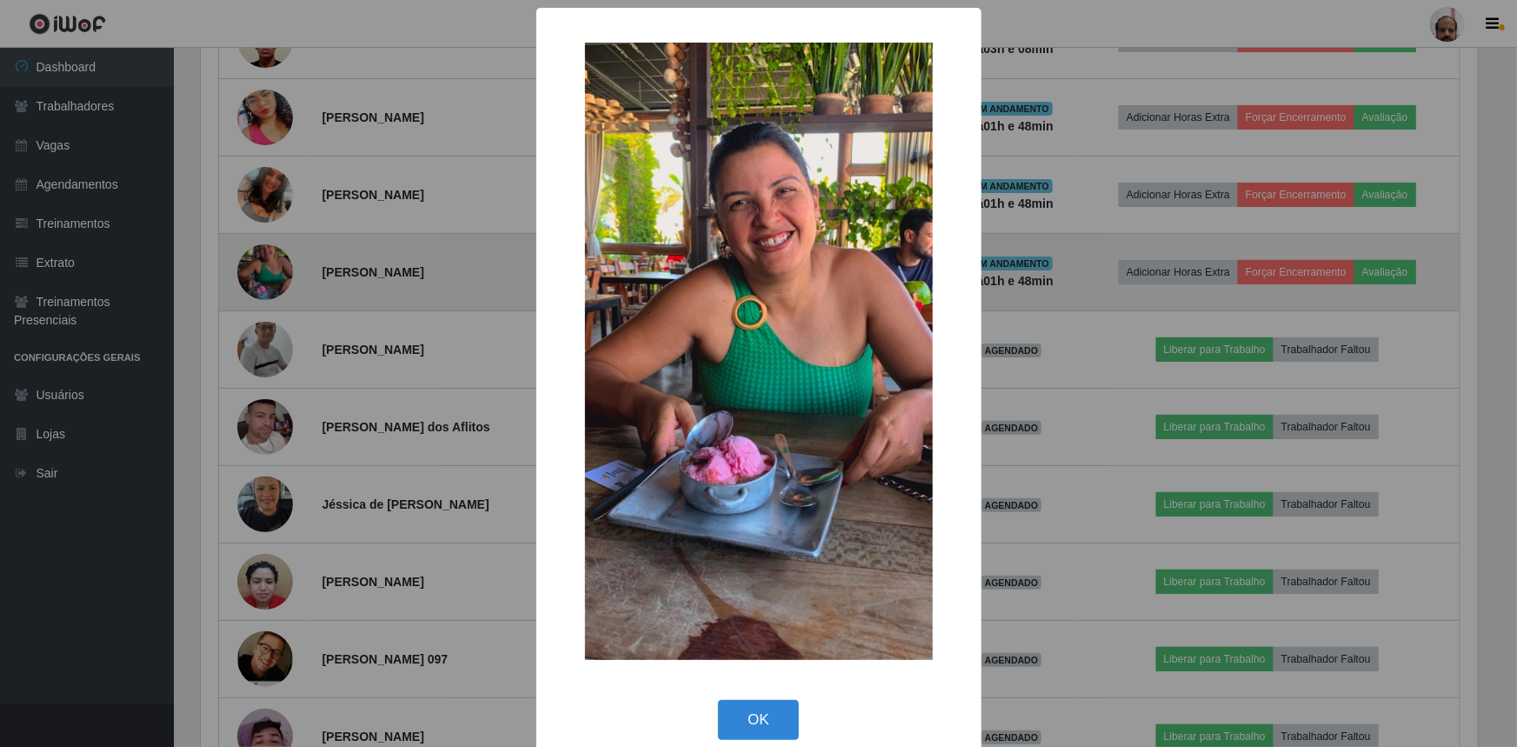
click at [269, 276] on div "× OK Cancel" at bounding box center [758, 373] width 1517 height 747
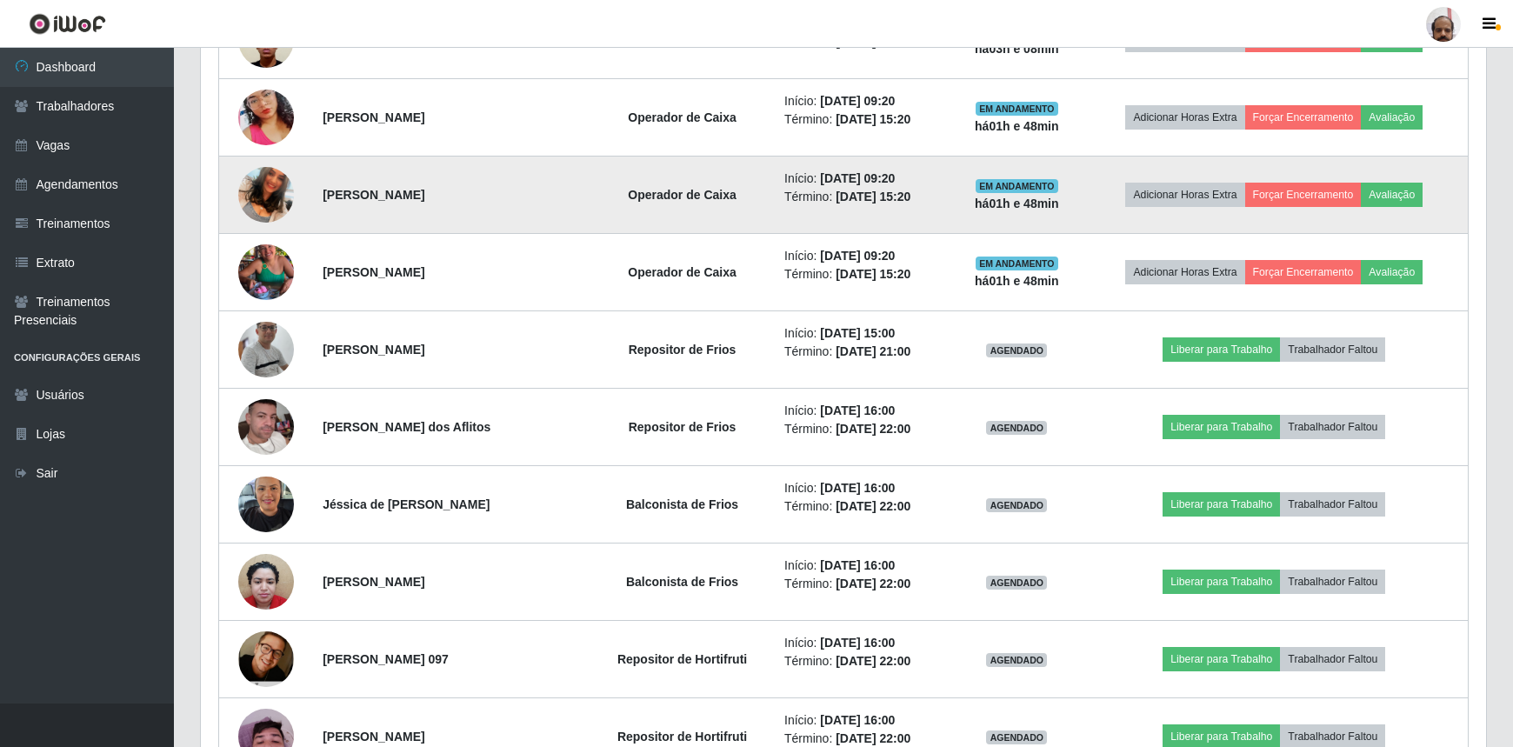
click at [273, 188] on img at bounding box center [266, 194] width 56 height 99
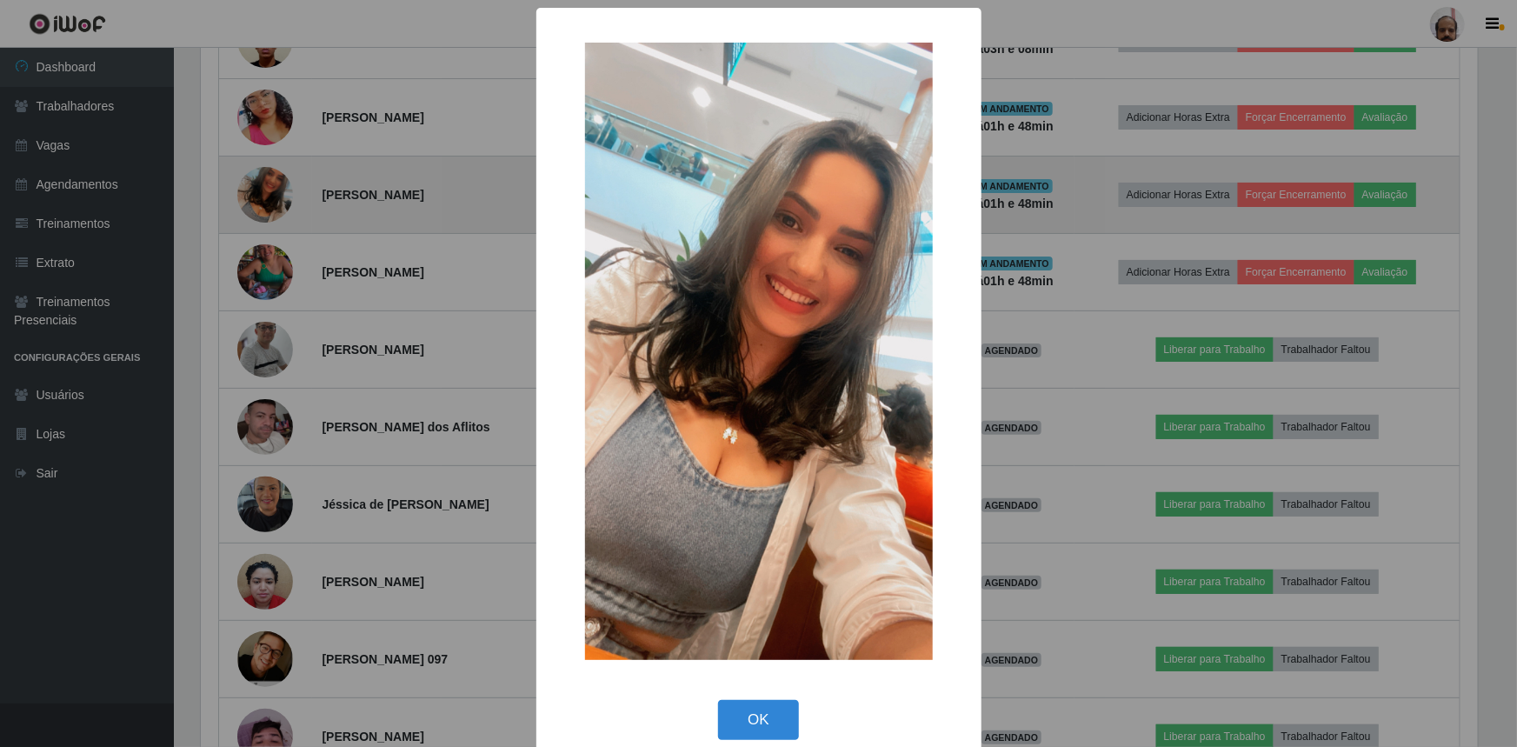
click at [273, 188] on div "× OK Cancel" at bounding box center [758, 373] width 1517 height 747
